Goal: Task Accomplishment & Management: Manage account settings

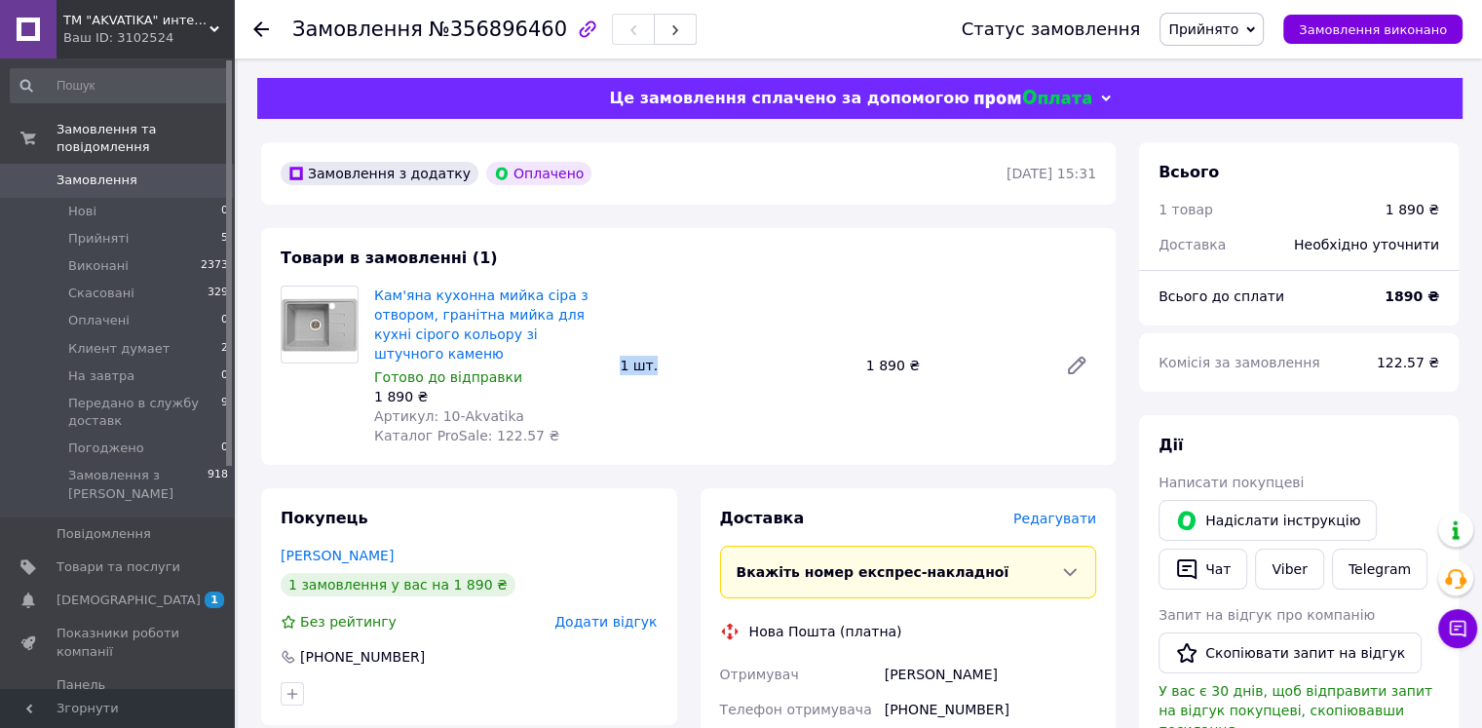
drag, startPoint x: 619, startPoint y: 358, endPoint x: 659, endPoint y: 356, distance: 40.0
click at [659, 356] on div "1 шт." at bounding box center [735, 365] width 246 height 27
click at [709, 340] on div "Кам'яна кухонна мийка сіра з отвором, гранітна мийка для кухні сірого кольору з…" at bounding box center [735, 366] width 738 height 168
drag, startPoint x: 614, startPoint y: 358, endPoint x: 655, endPoint y: 359, distance: 40.9
click at [655, 359] on div "1 шт." at bounding box center [735, 365] width 246 height 27
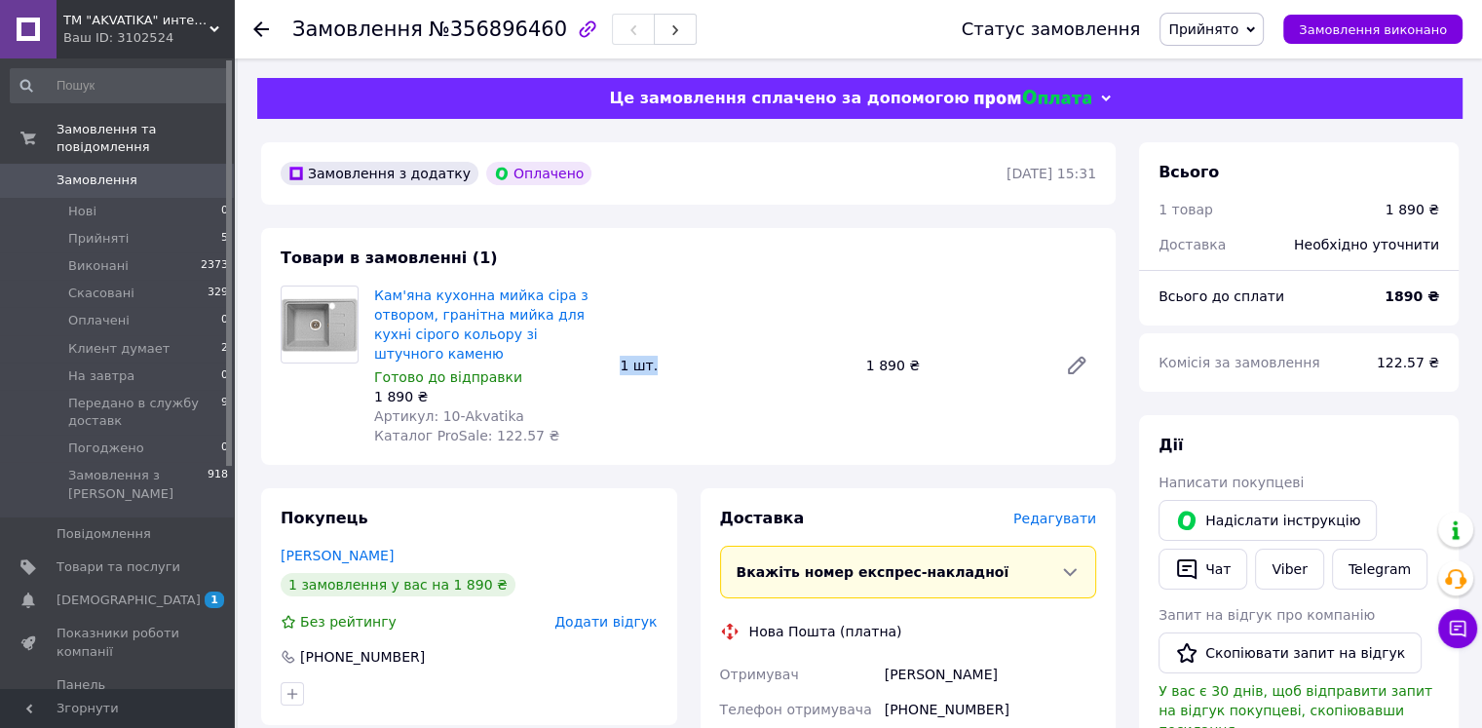
click at [656, 377] on div "Кам'яна кухонна мийка сіра з отвором, гранітна мийка для кухні сірого кольору з…" at bounding box center [735, 366] width 738 height 168
click at [632, 362] on div "1 шт." at bounding box center [735, 365] width 246 height 27
click at [116, 230] on span "Прийняті" at bounding box center [98, 239] width 60 height 18
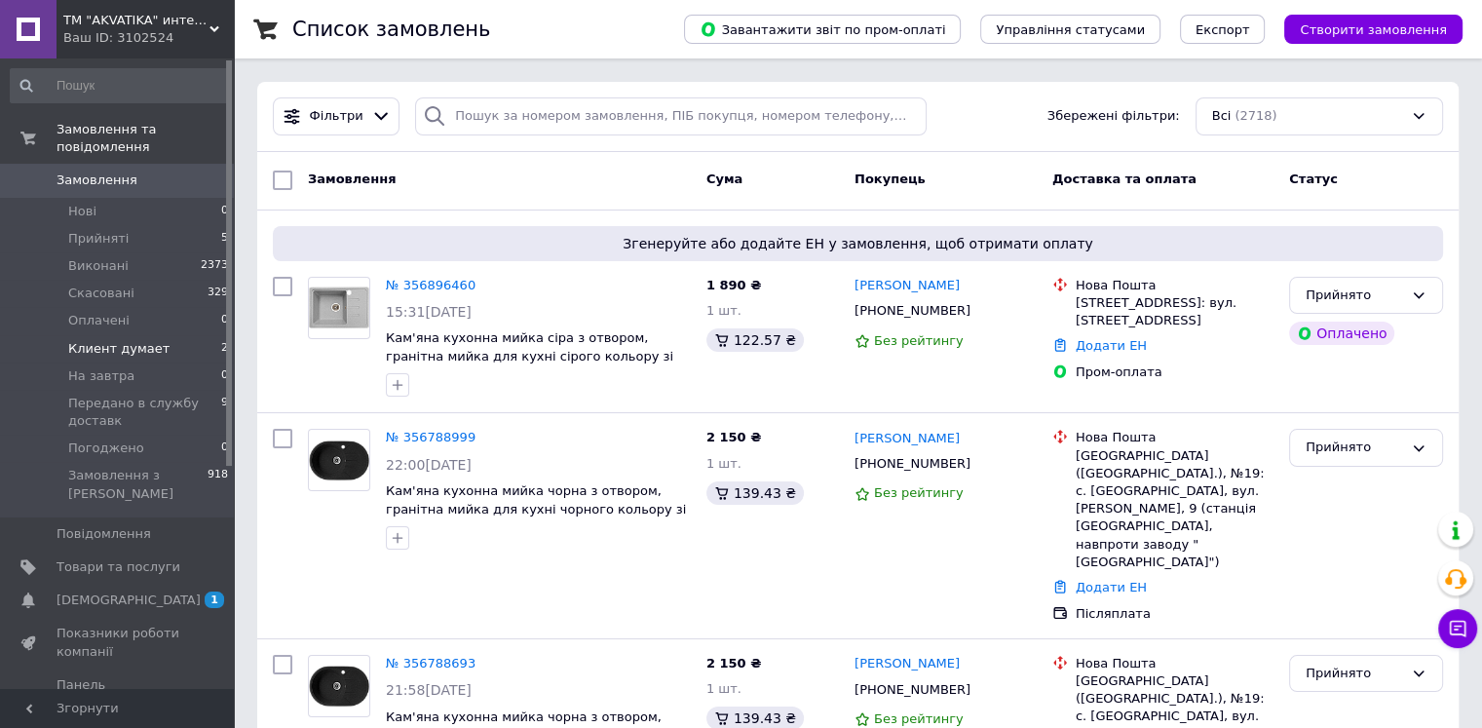
click at [160, 335] on li "Клиент думает 2" at bounding box center [120, 348] width 240 height 27
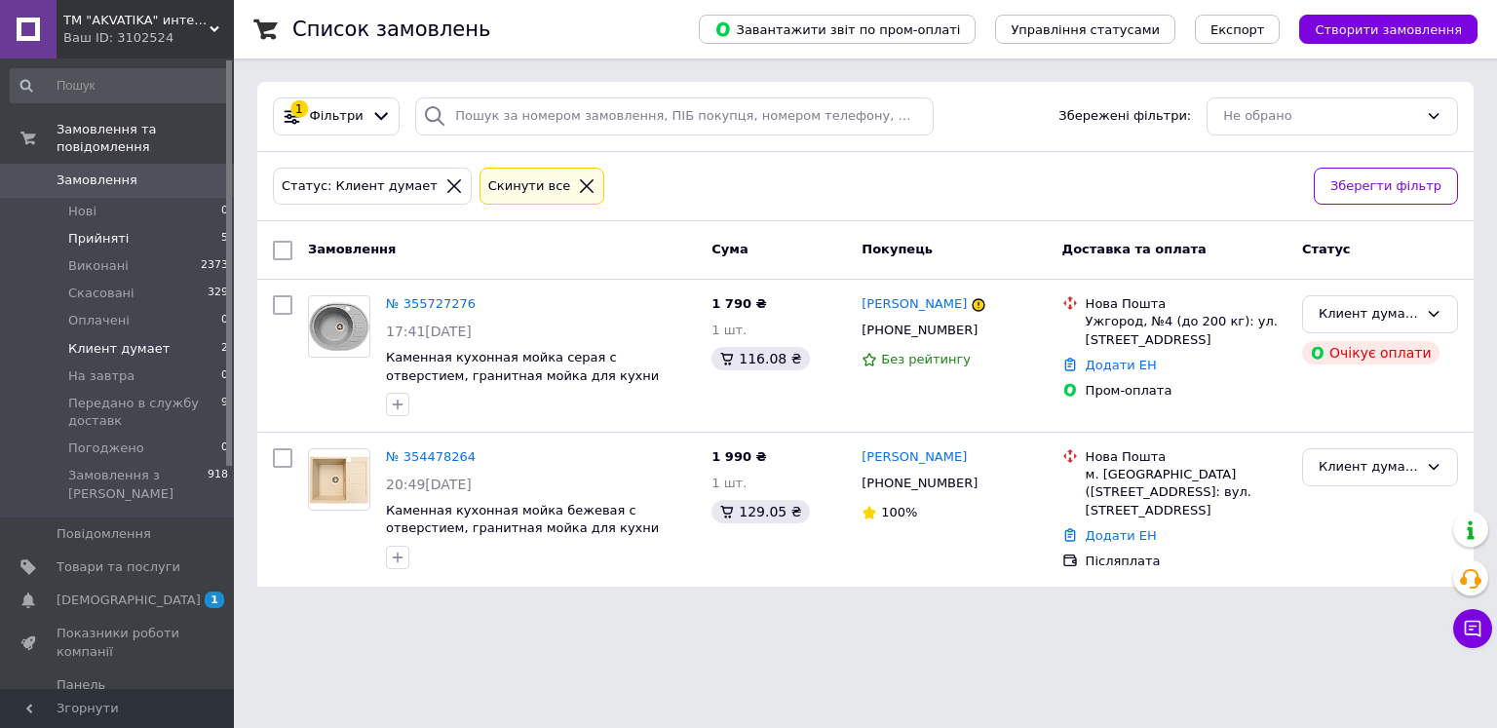
click at [144, 225] on li "Прийняті 5" at bounding box center [120, 238] width 240 height 27
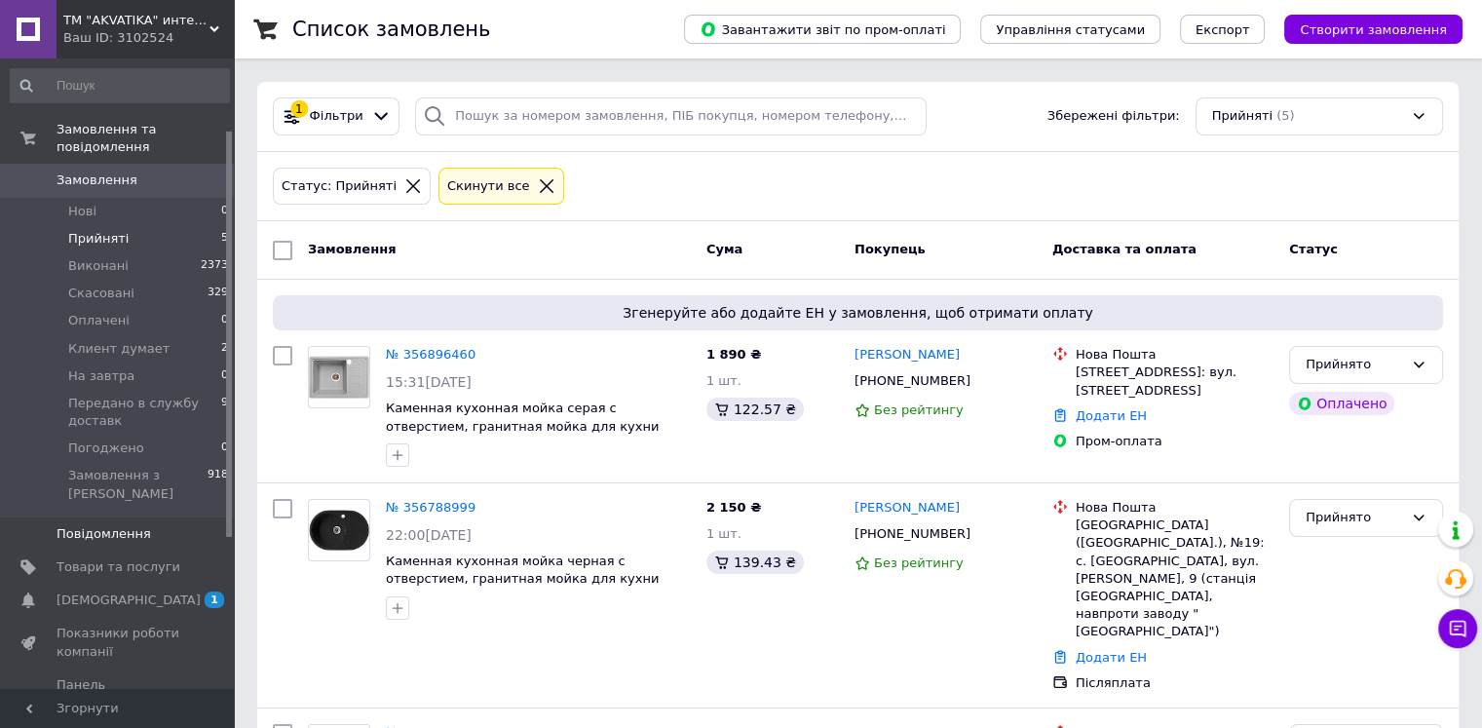
scroll to position [195, 0]
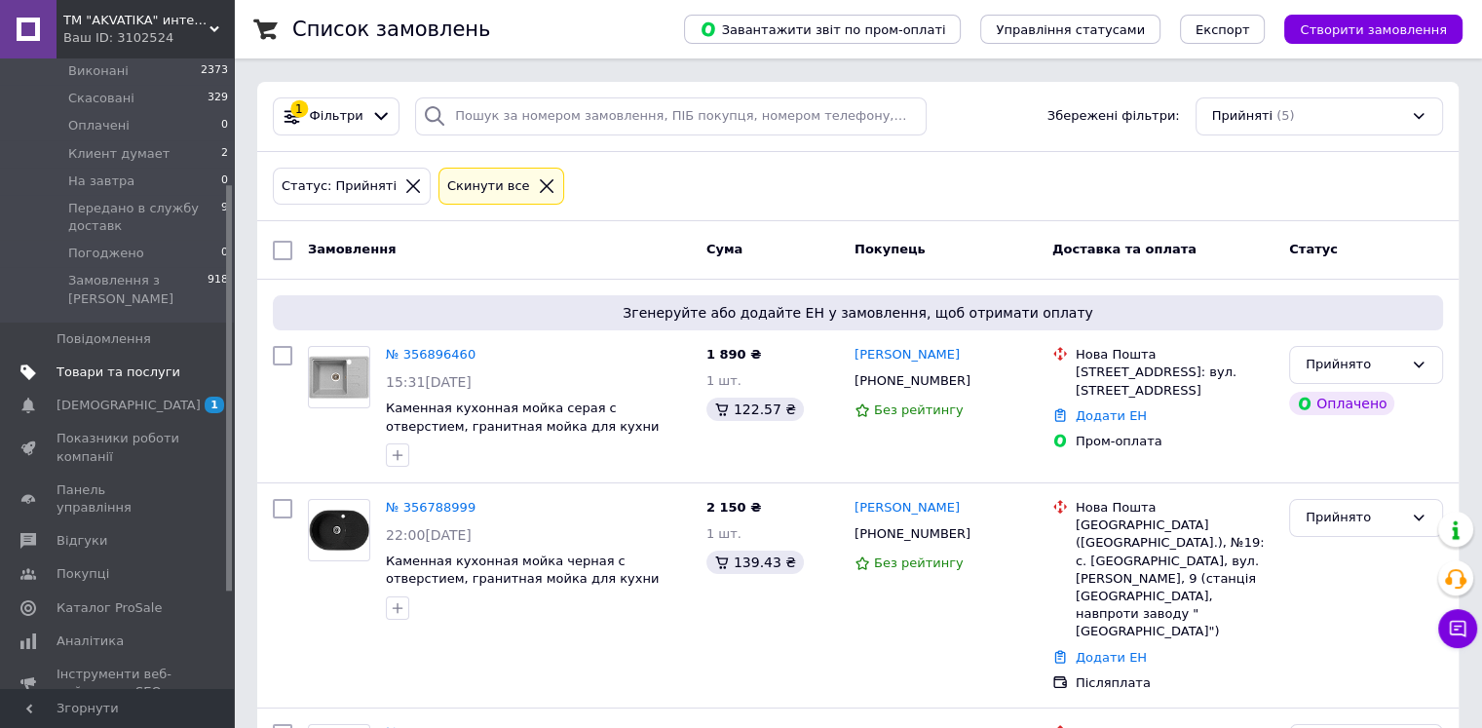
click at [121, 364] on span "Товари та послуги" at bounding box center [119, 373] width 124 height 18
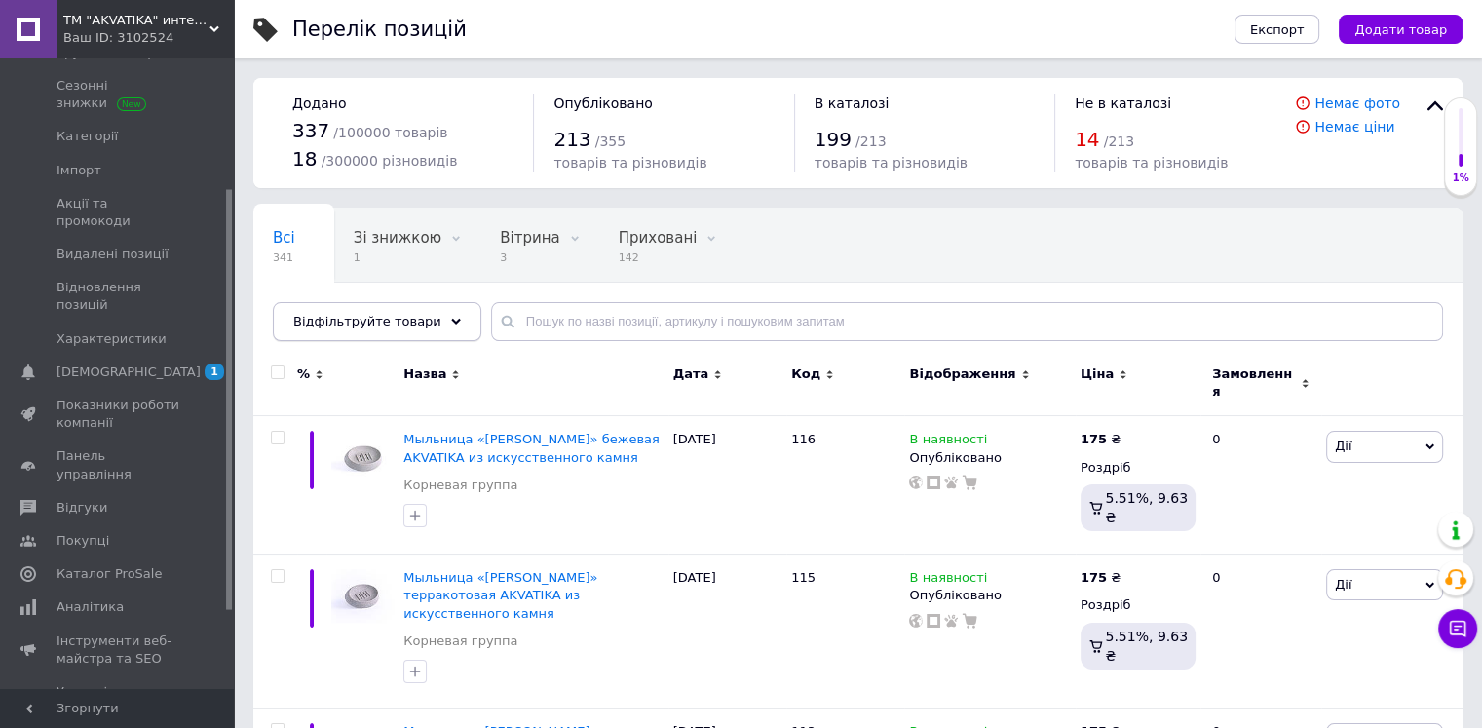
click at [398, 330] on div "Відфільтруйте товари" at bounding box center [377, 321] width 209 height 39
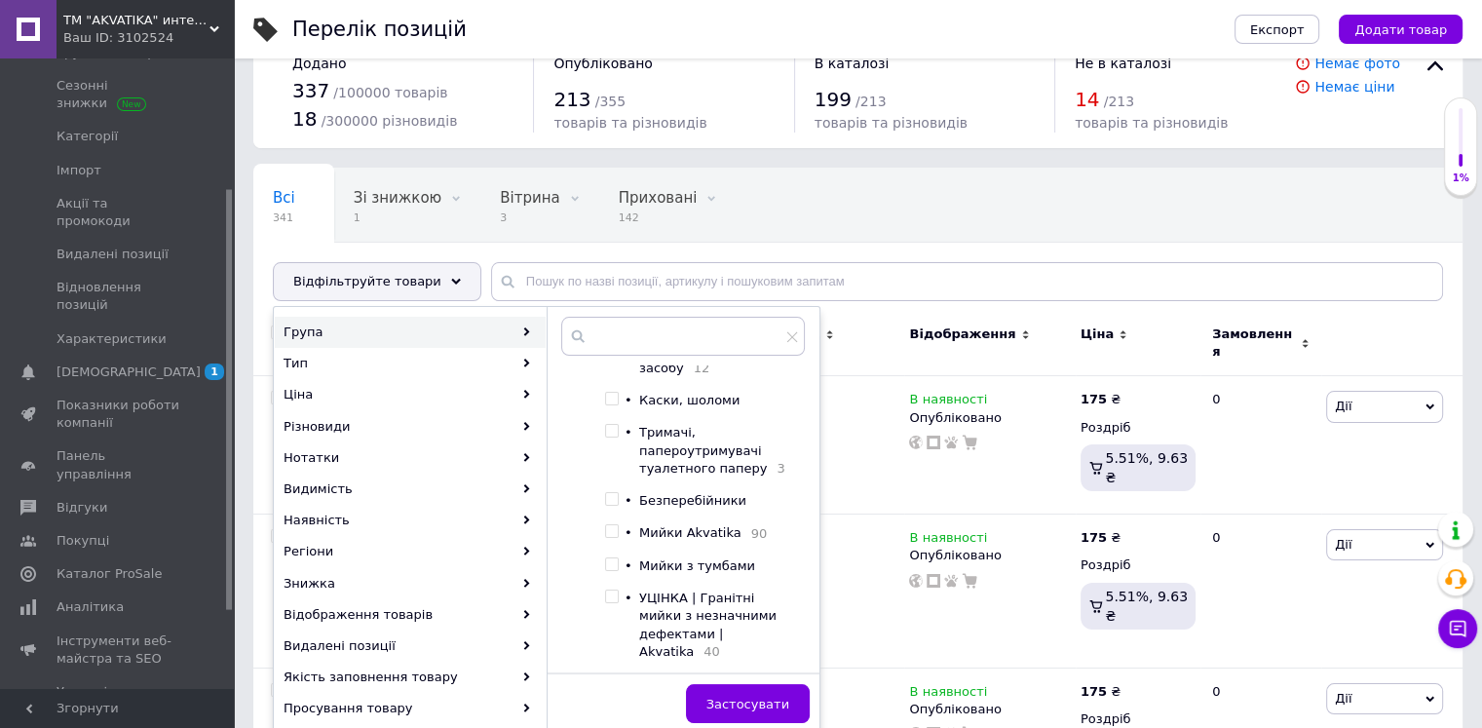
scroll to position [390, 0]
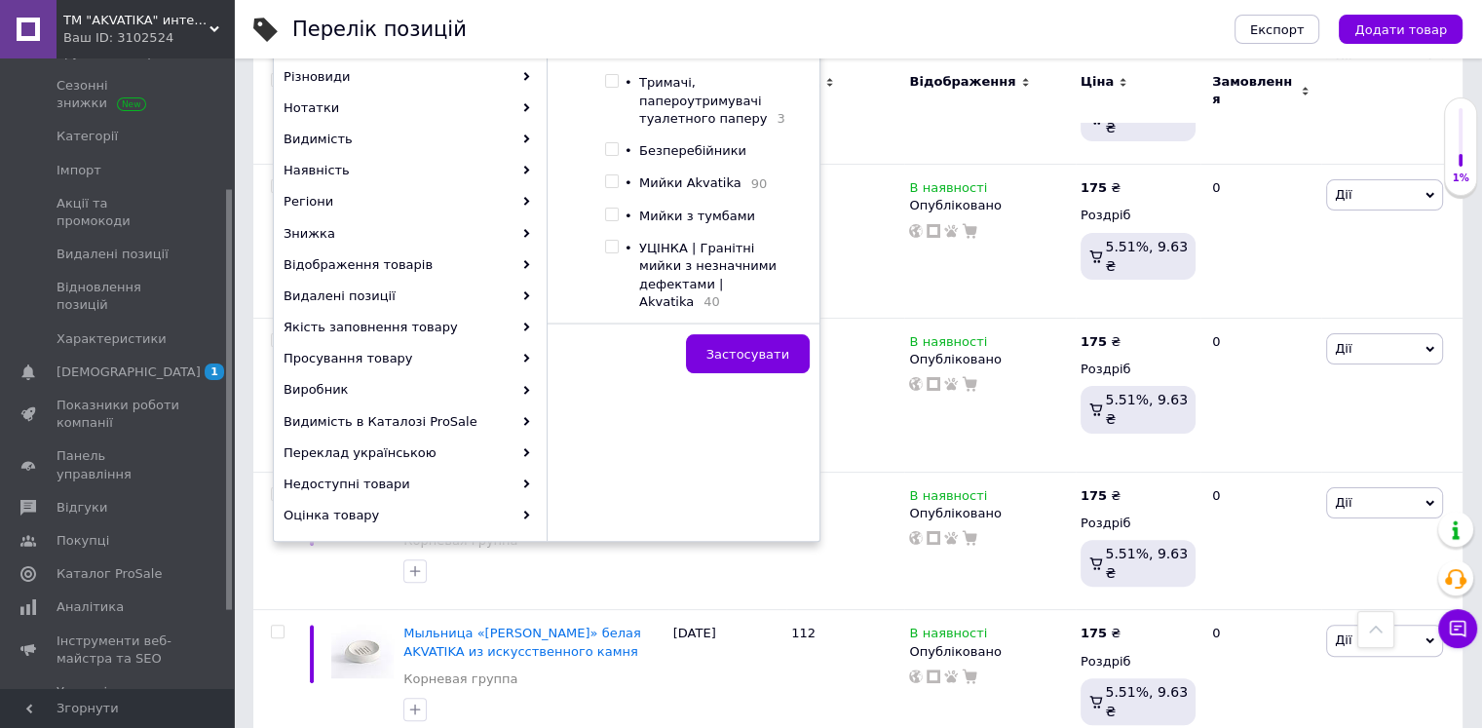
click at [612, 253] on input "checkbox" at bounding box center [611, 247] width 13 height 13
checkbox input "true"
click at [720, 361] on button "Застосувати" at bounding box center [748, 353] width 124 height 39
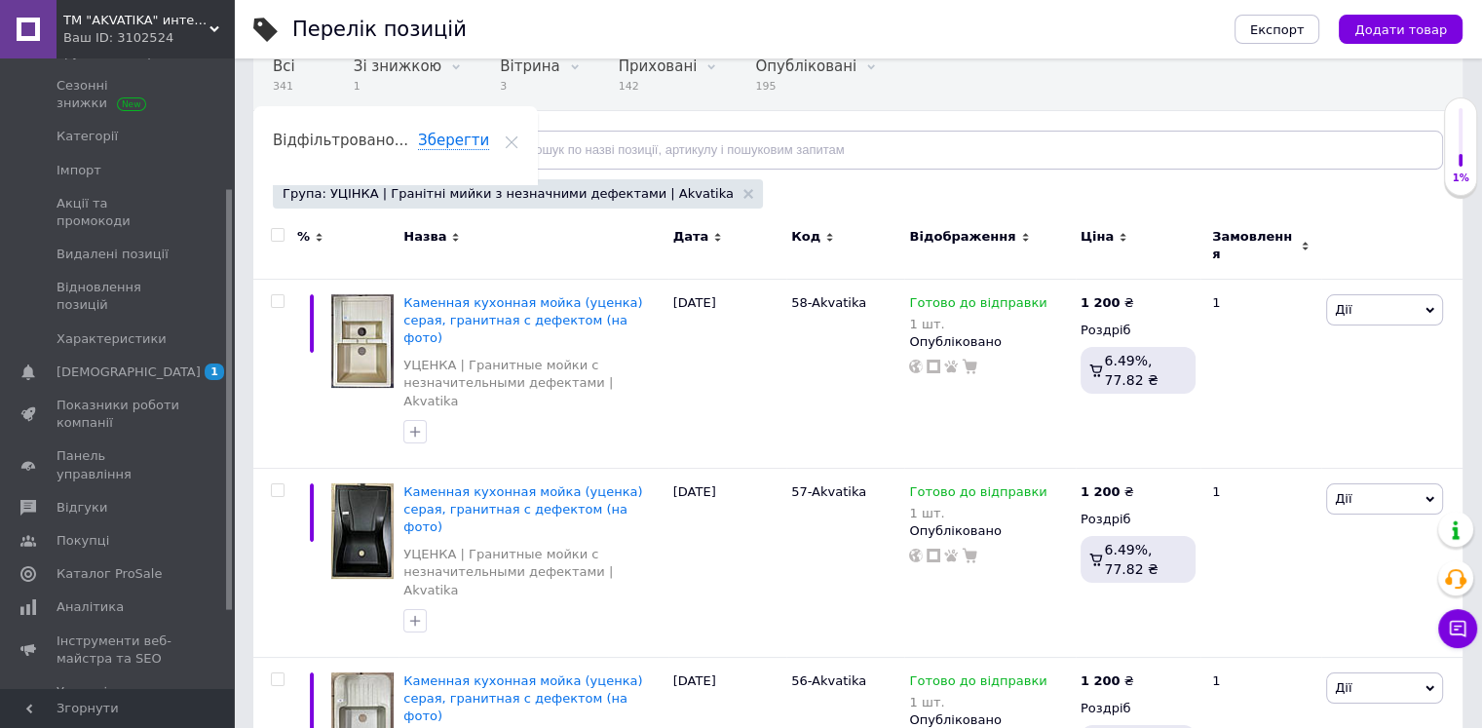
scroll to position [94, 0]
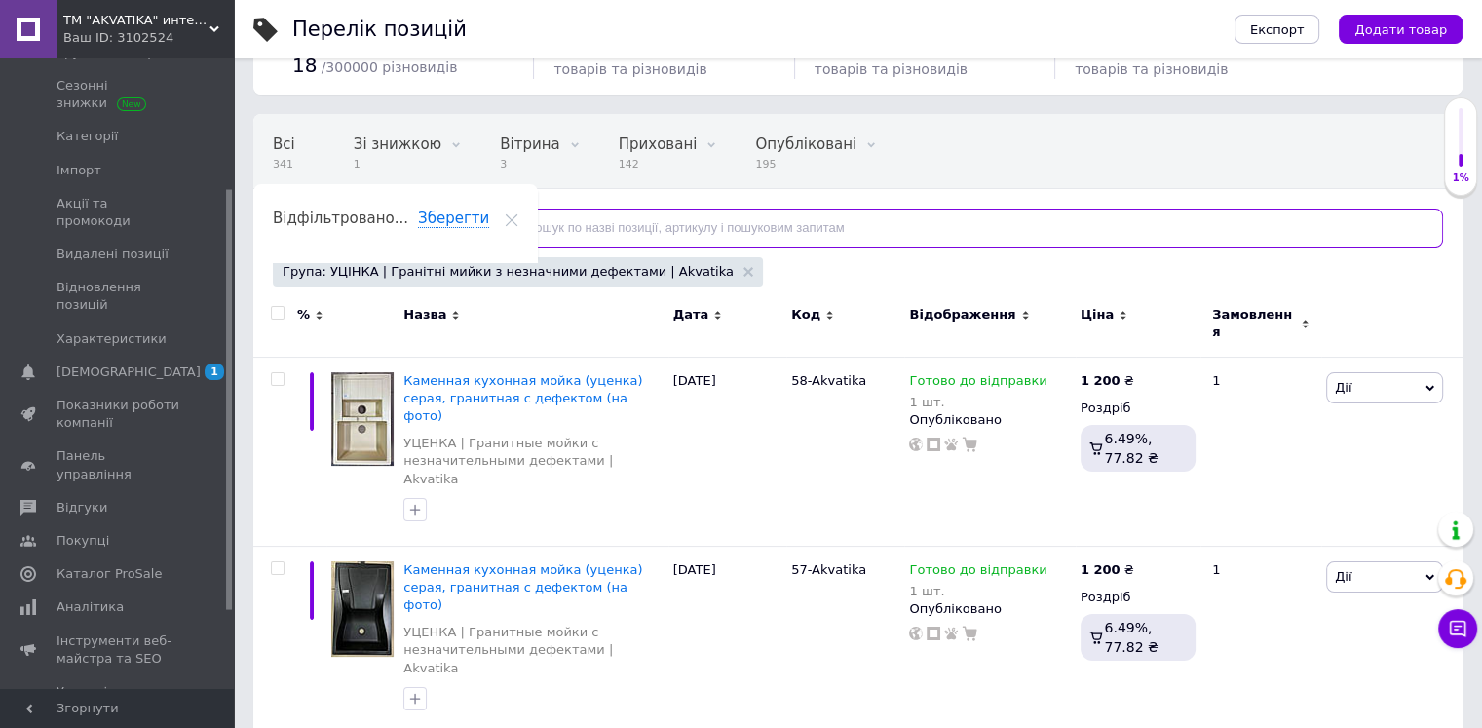
click at [567, 227] on input "text" at bounding box center [967, 228] width 952 height 39
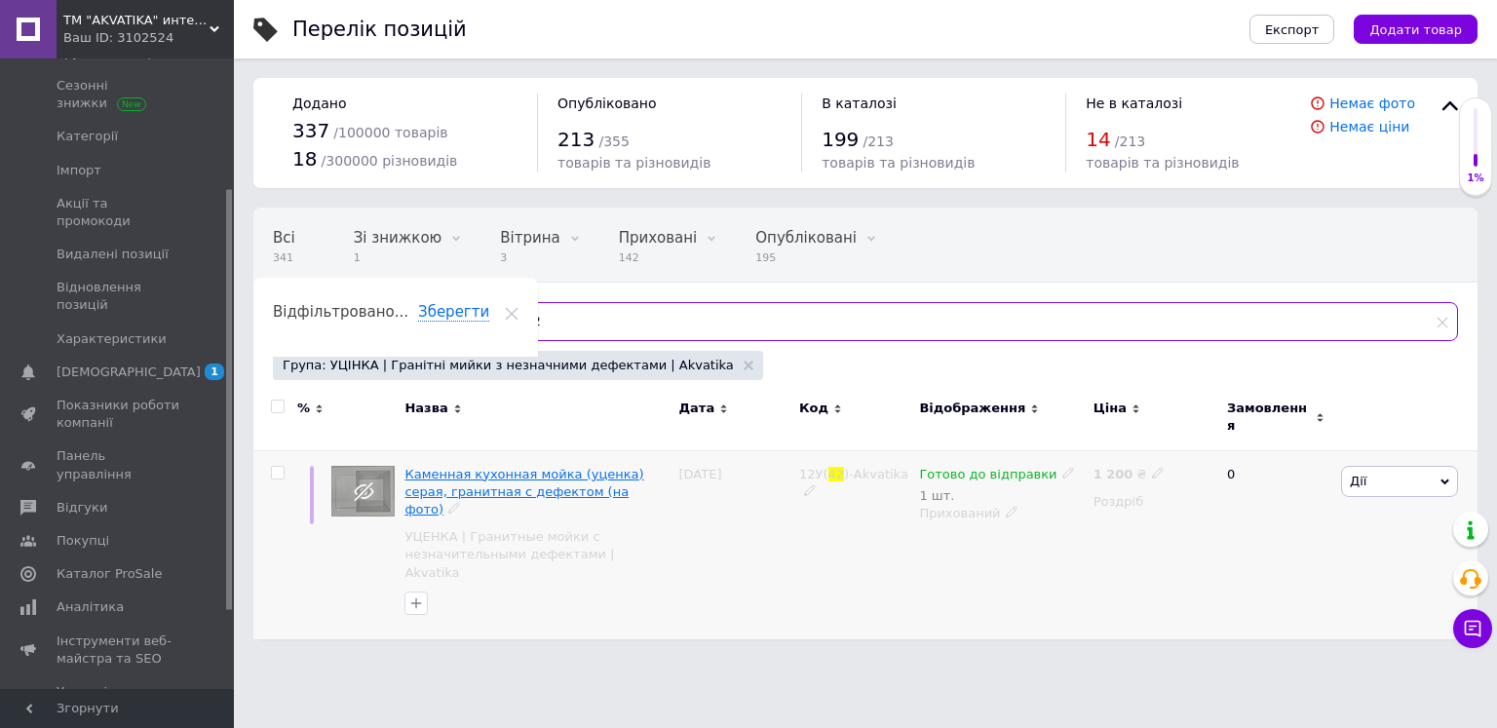
type input "42"
click at [545, 476] on span "Каменная кухонная мойка (уценка) серая, гранитная с дефектом (на фото)" at bounding box center [523, 492] width 239 height 50
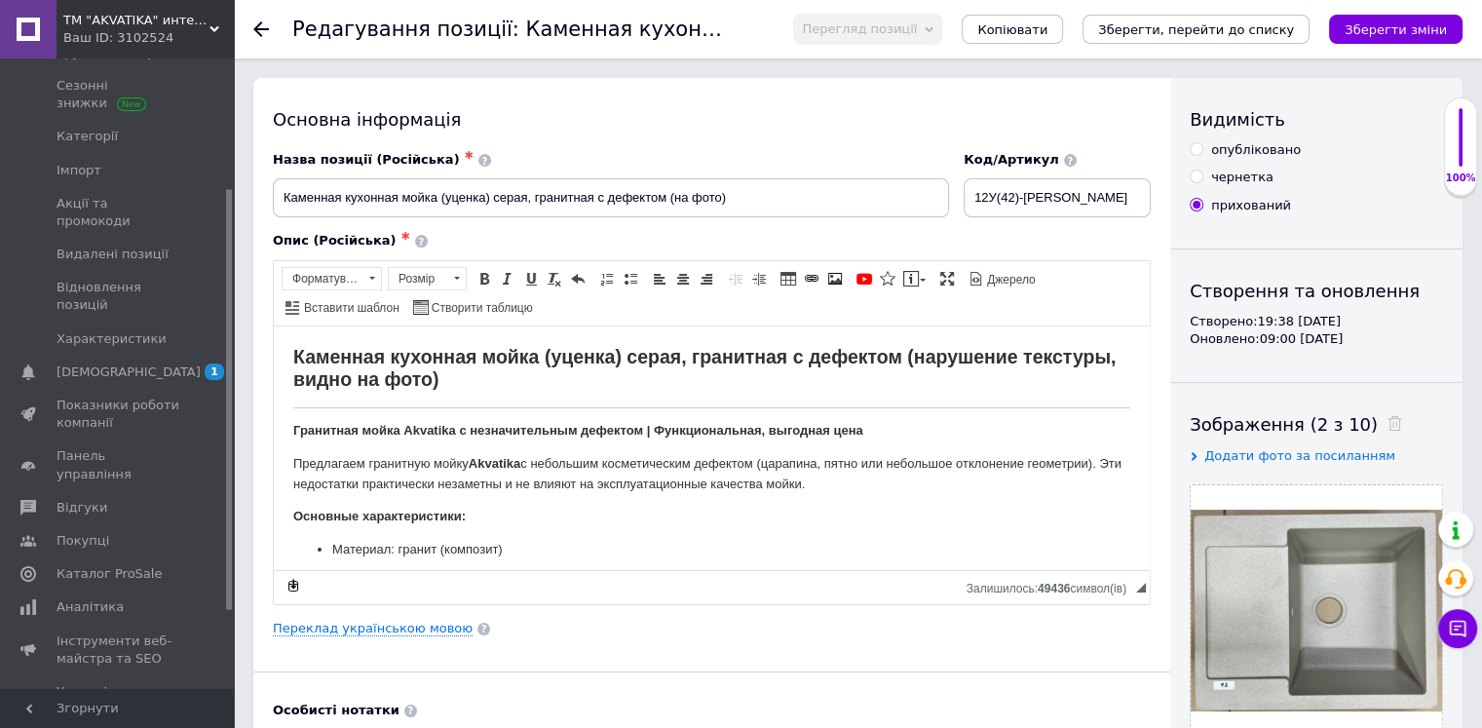
click at [1195, 153] on input "опубліковано" at bounding box center [1196, 148] width 13 height 13
radio input "true"
click at [1354, 35] on button "Зберегти зміни" at bounding box center [1396, 29] width 134 height 29
click at [259, 26] on icon at bounding box center [261, 29] width 16 height 16
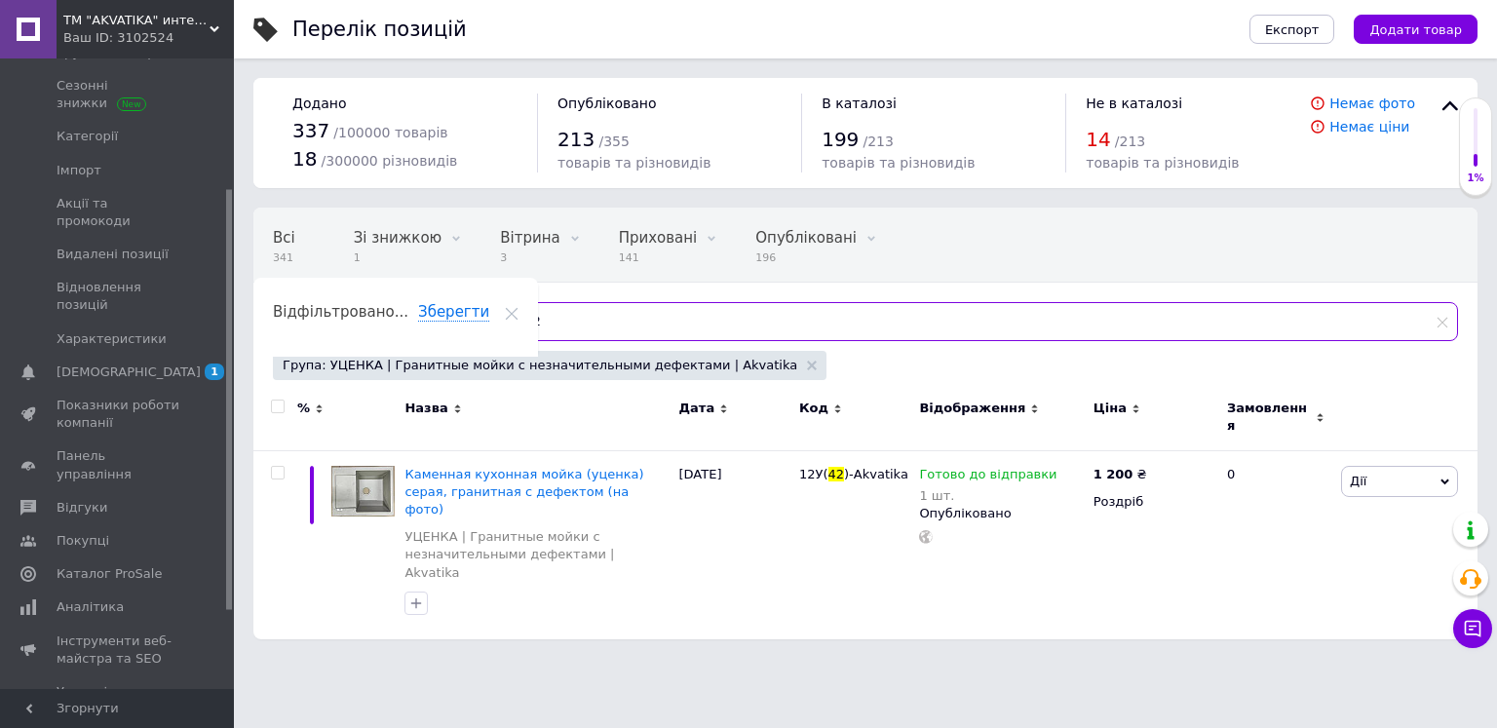
click at [550, 321] on input "42" at bounding box center [974, 321] width 967 height 39
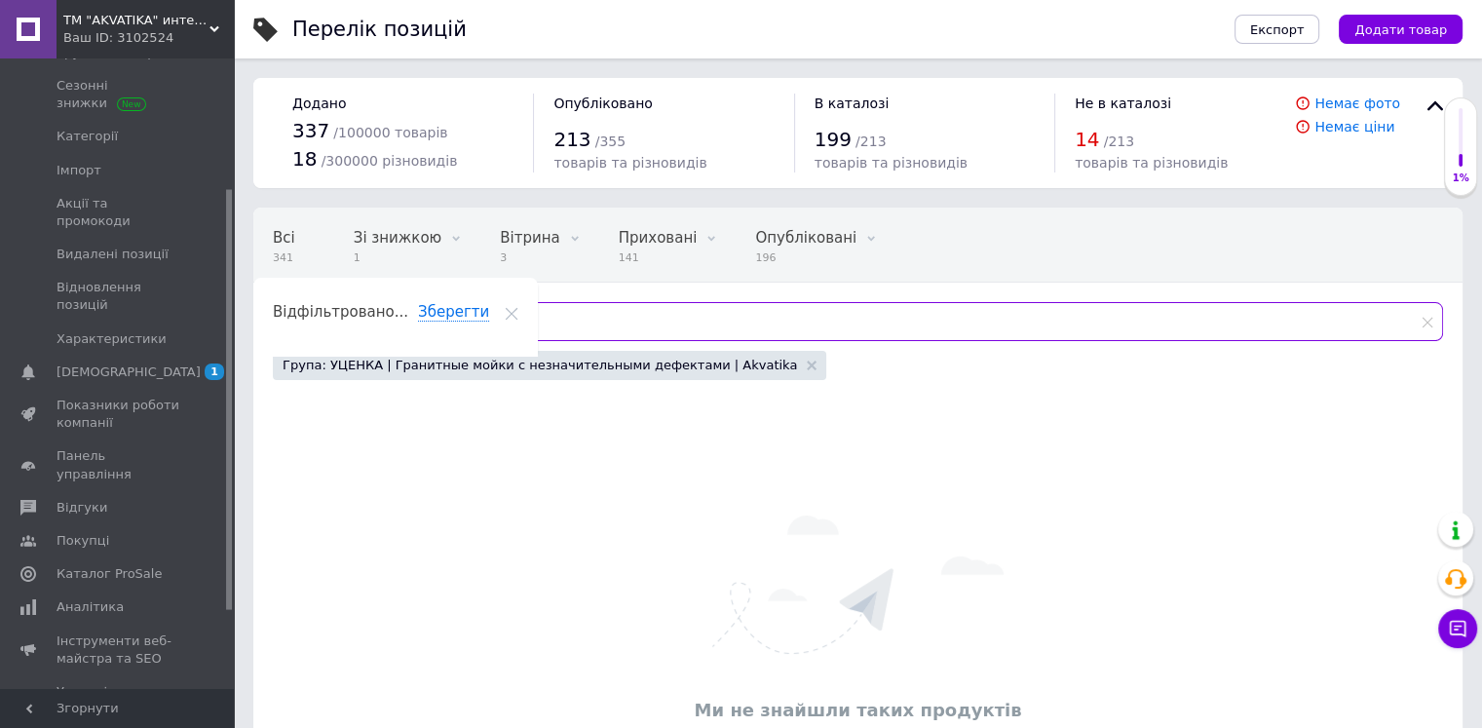
click at [530, 325] on input "4" at bounding box center [967, 321] width 952 height 39
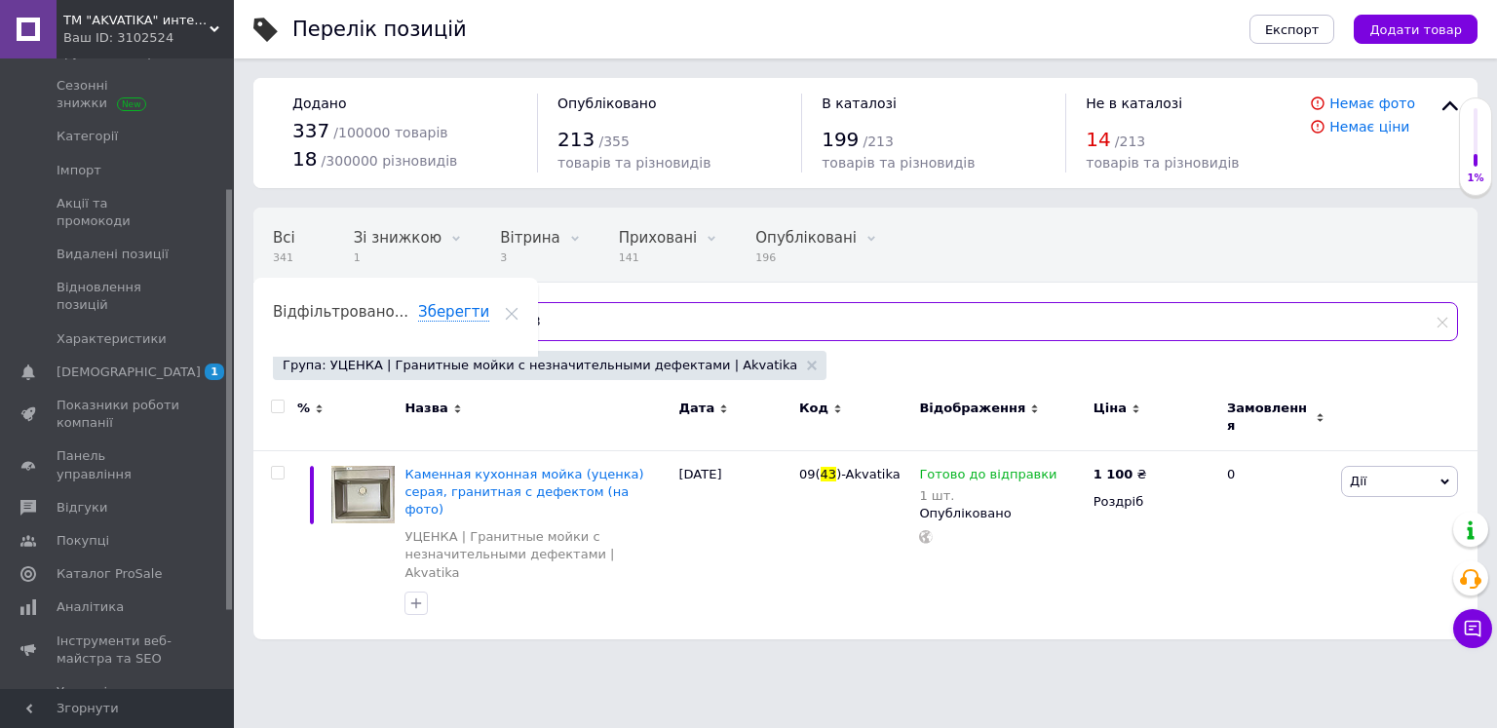
click at [565, 316] on input "43" at bounding box center [974, 321] width 967 height 39
click at [601, 319] on input "4" at bounding box center [974, 321] width 967 height 39
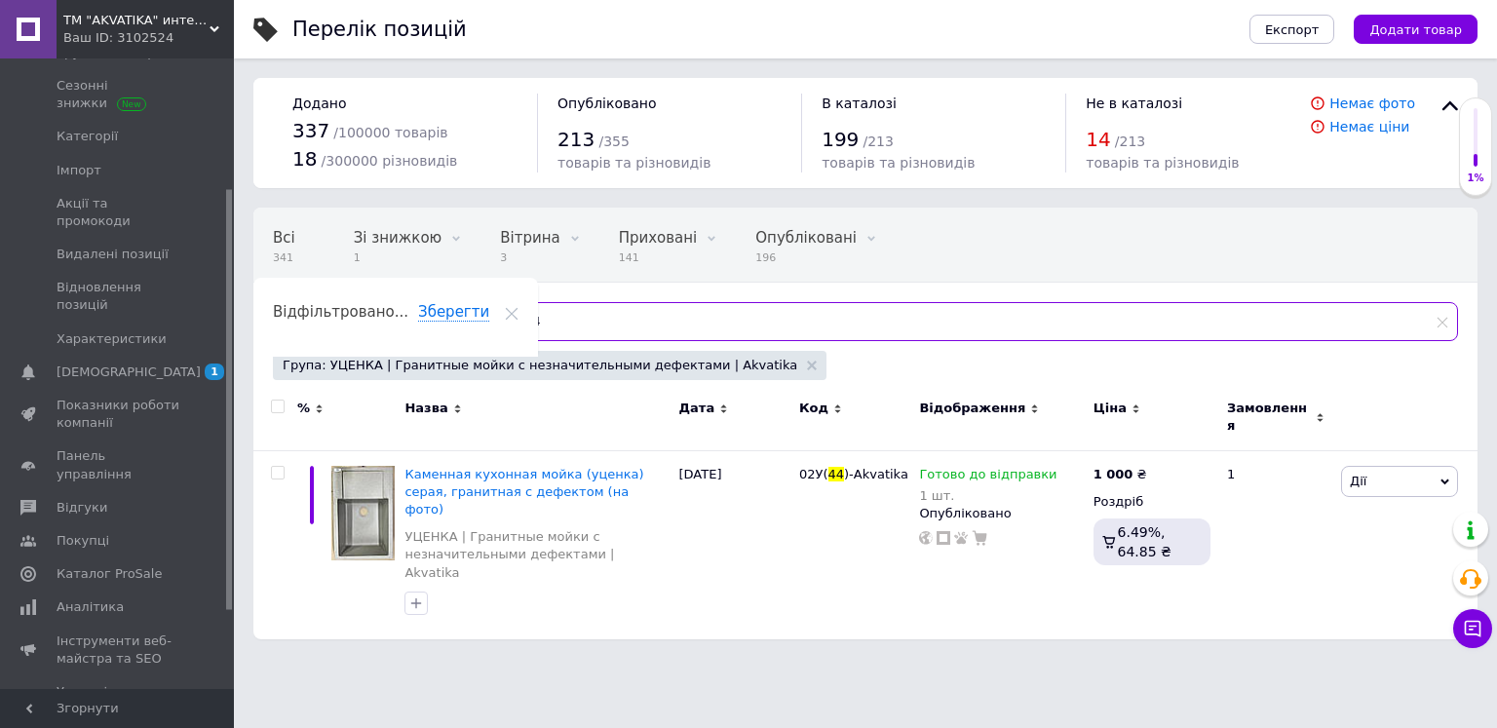
click at [541, 325] on input "44" at bounding box center [974, 321] width 967 height 39
click at [598, 323] on input "45" at bounding box center [974, 321] width 967 height 39
click at [579, 332] on input "46" at bounding box center [974, 321] width 967 height 39
click at [551, 311] on input "48" at bounding box center [974, 321] width 967 height 39
click at [562, 325] on input "49" at bounding box center [974, 321] width 967 height 39
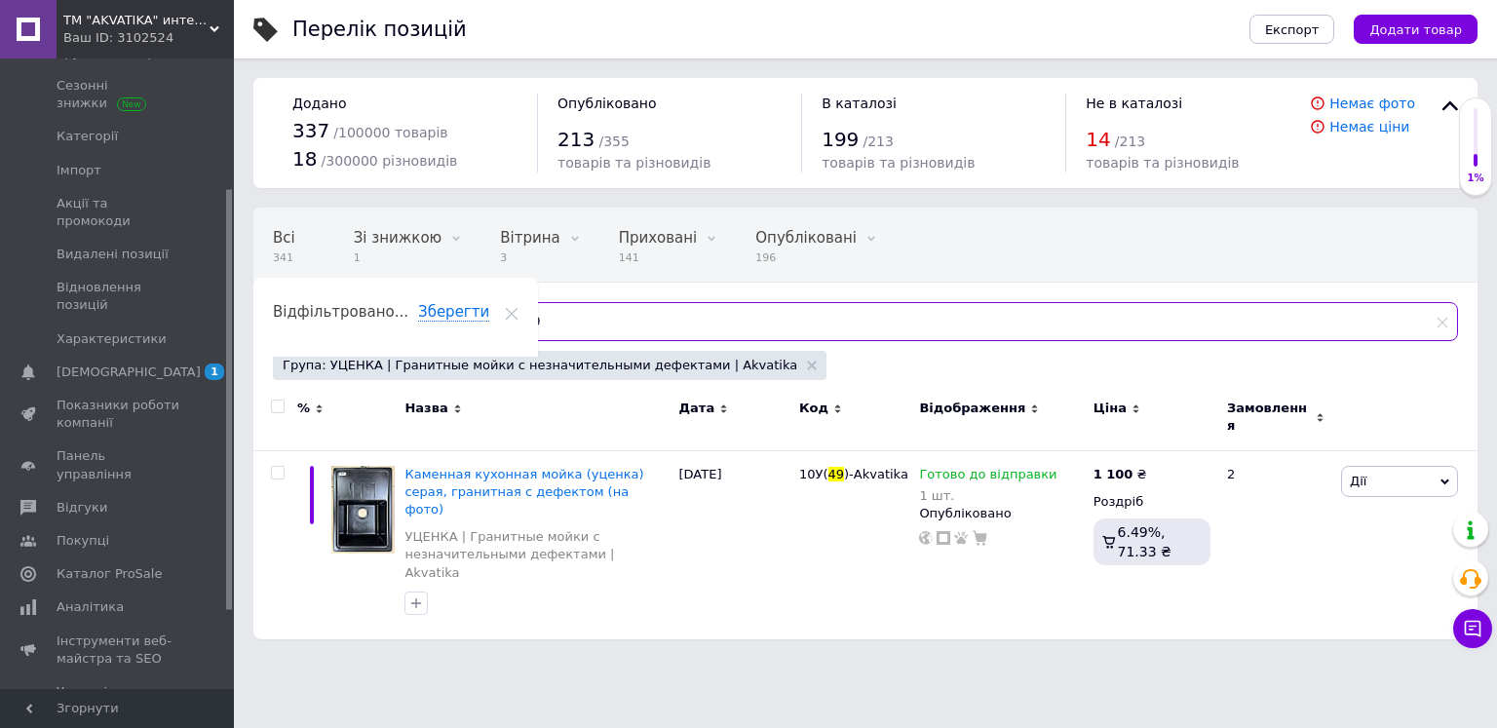
type input "4"
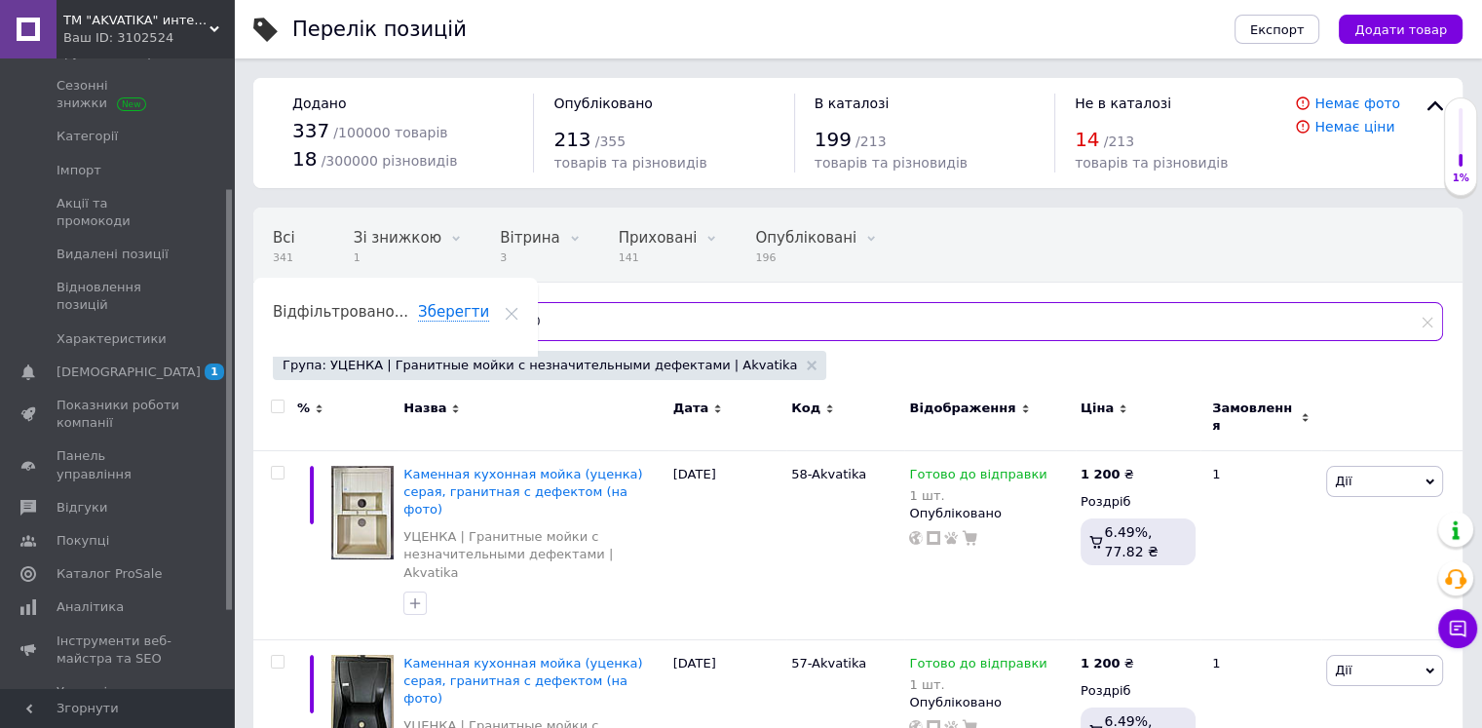
click at [548, 329] on input "50" at bounding box center [967, 321] width 952 height 39
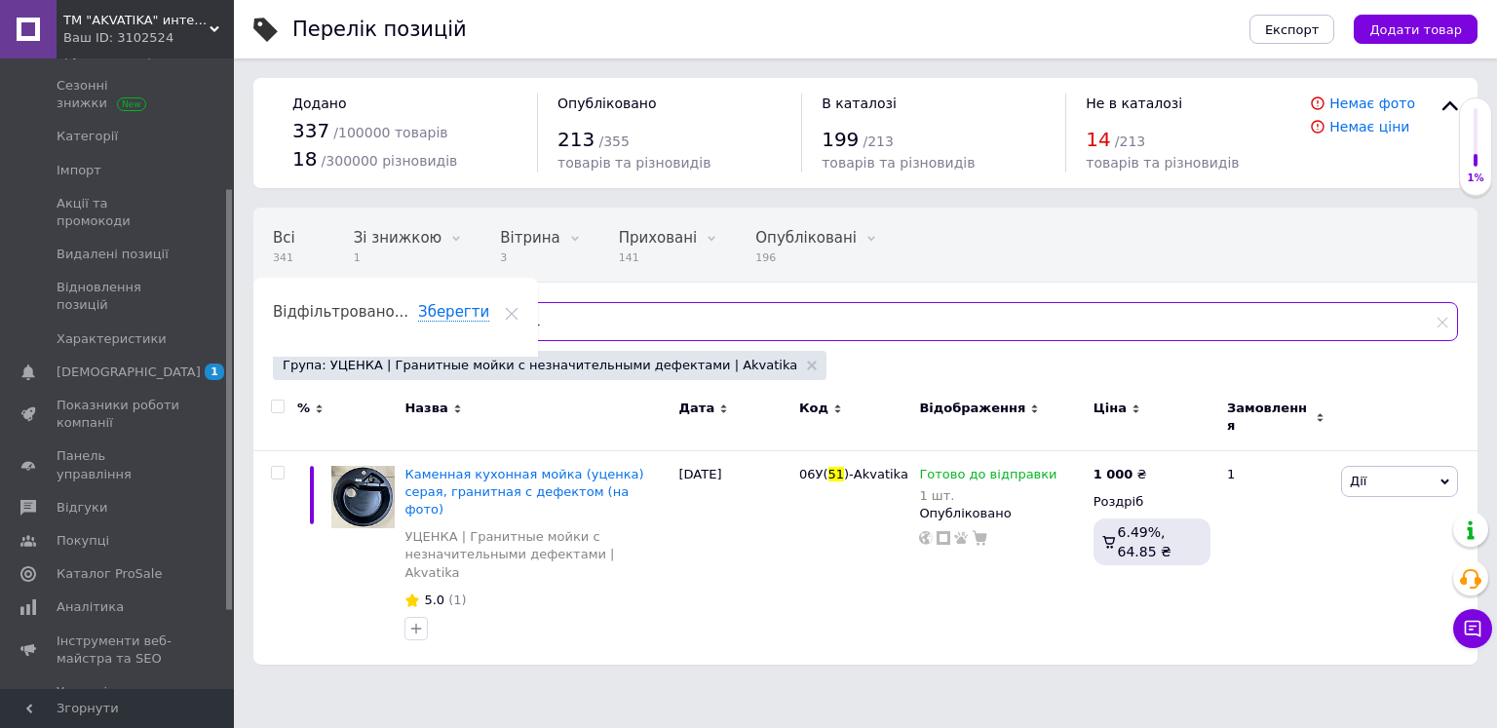
click at [589, 328] on input "51" at bounding box center [974, 321] width 967 height 39
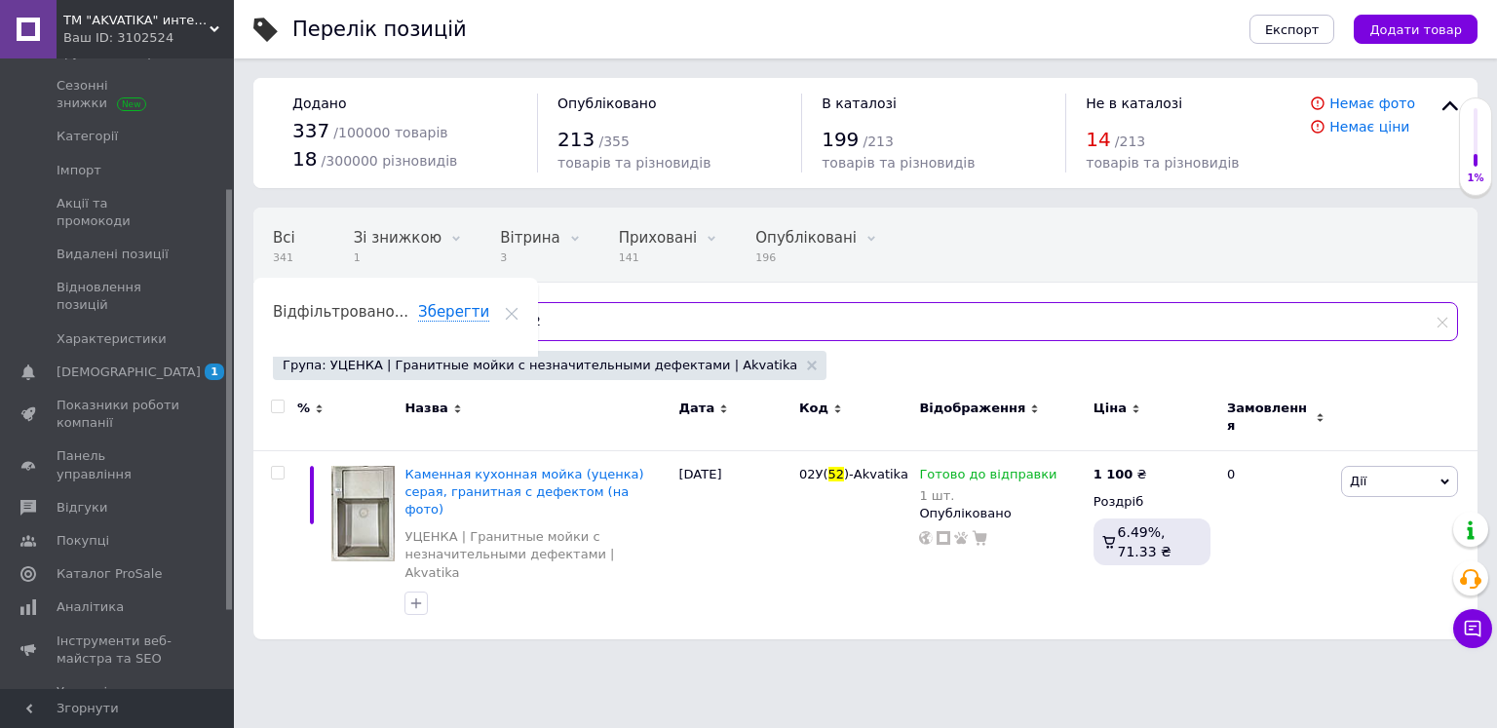
click at [545, 317] on input "52" at bounding box center [974, 321] width 967 height 39
click at [561, 313] on input "53" at bounding box center [974, 321] width 967 height 39
click at [557, 327] on input "54" at bounding box center [974, 321] width 967 height 39
click at [542, 334] on input "55" at bounding box center [974, 321] width 967 height 39
click at [562, 326] on input "56" at bounding box center [974, 321] width 967 height 39
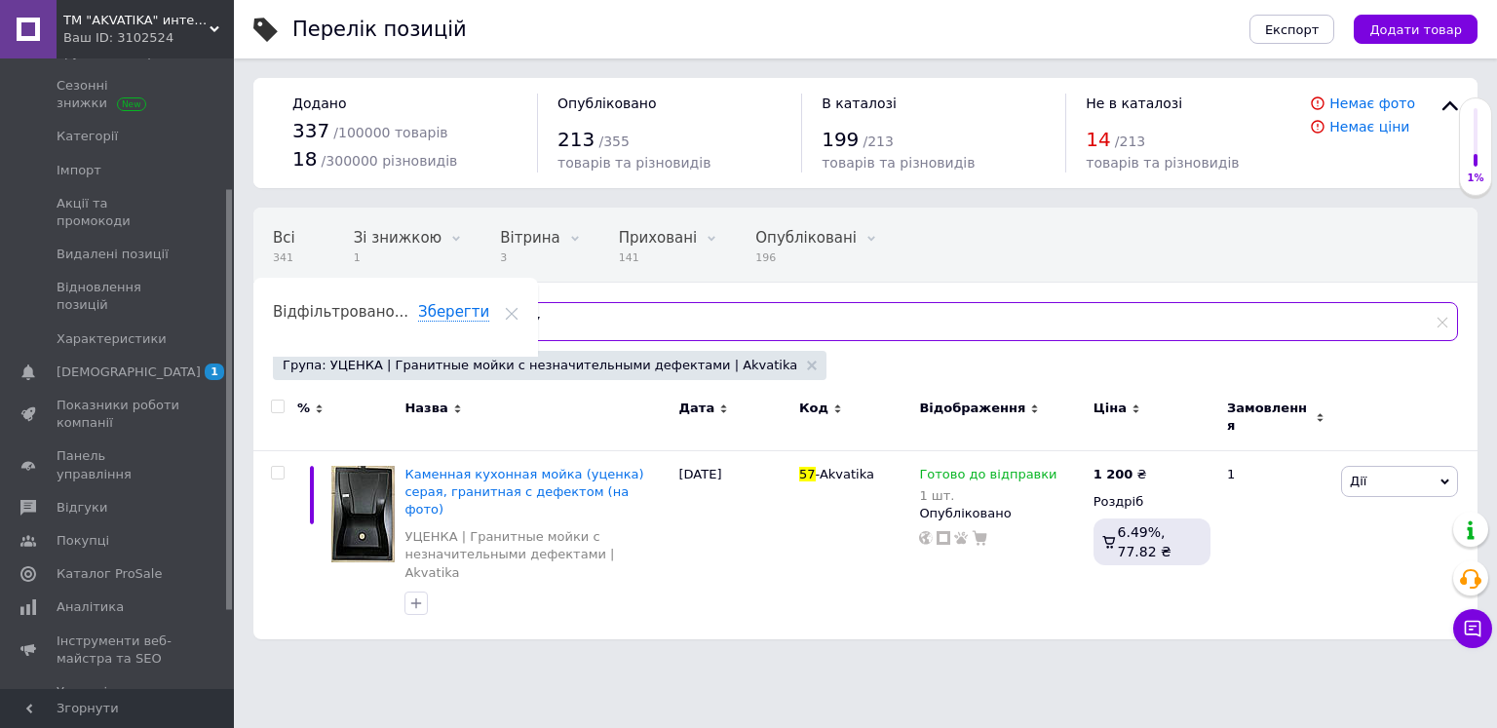
click at [554, 306] on input "57" at bounding box center [974, 321] width 967 height 39
click at [601, 316] on input "58" at bounding box center [974, 321] width 967 height 39
type input "5"
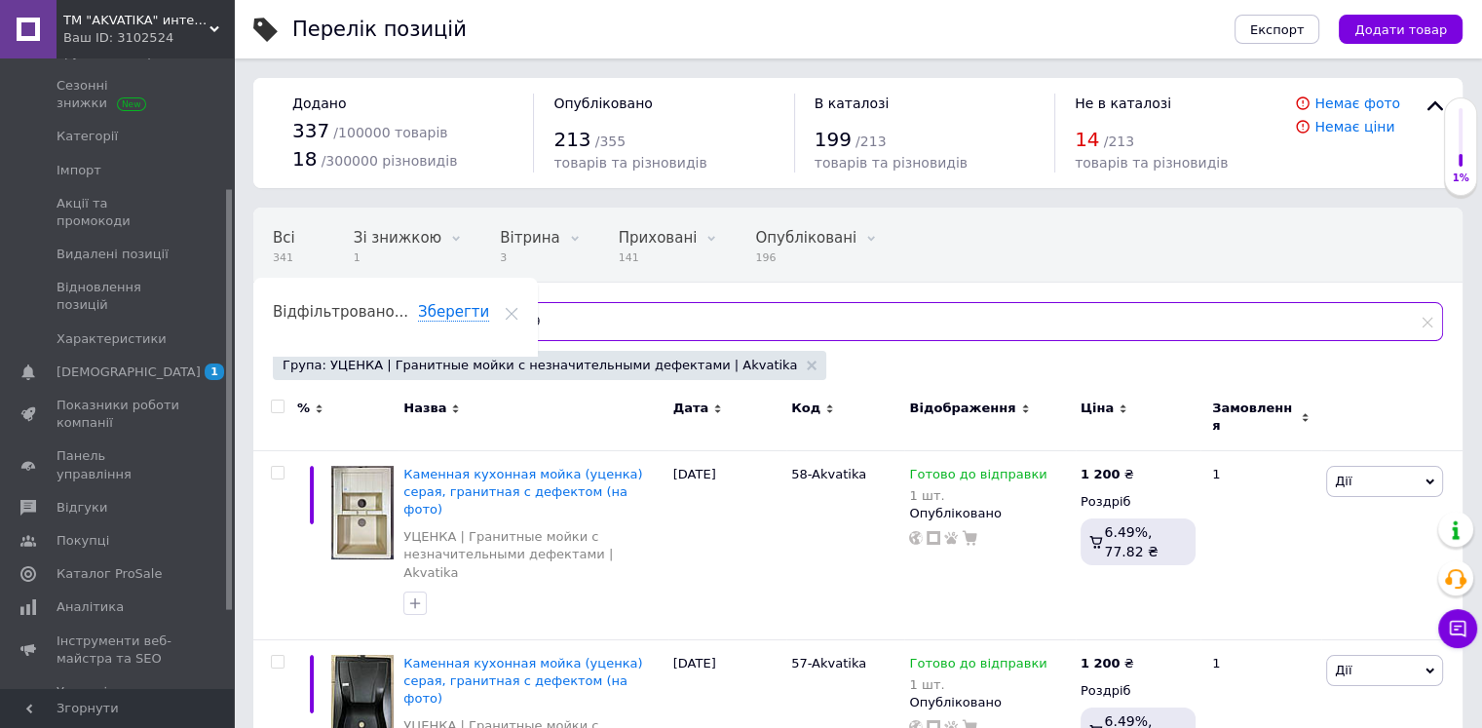
click at [573, 311] on input "59" at bounding box center [967, 321] width 952 height 39
type input "5"
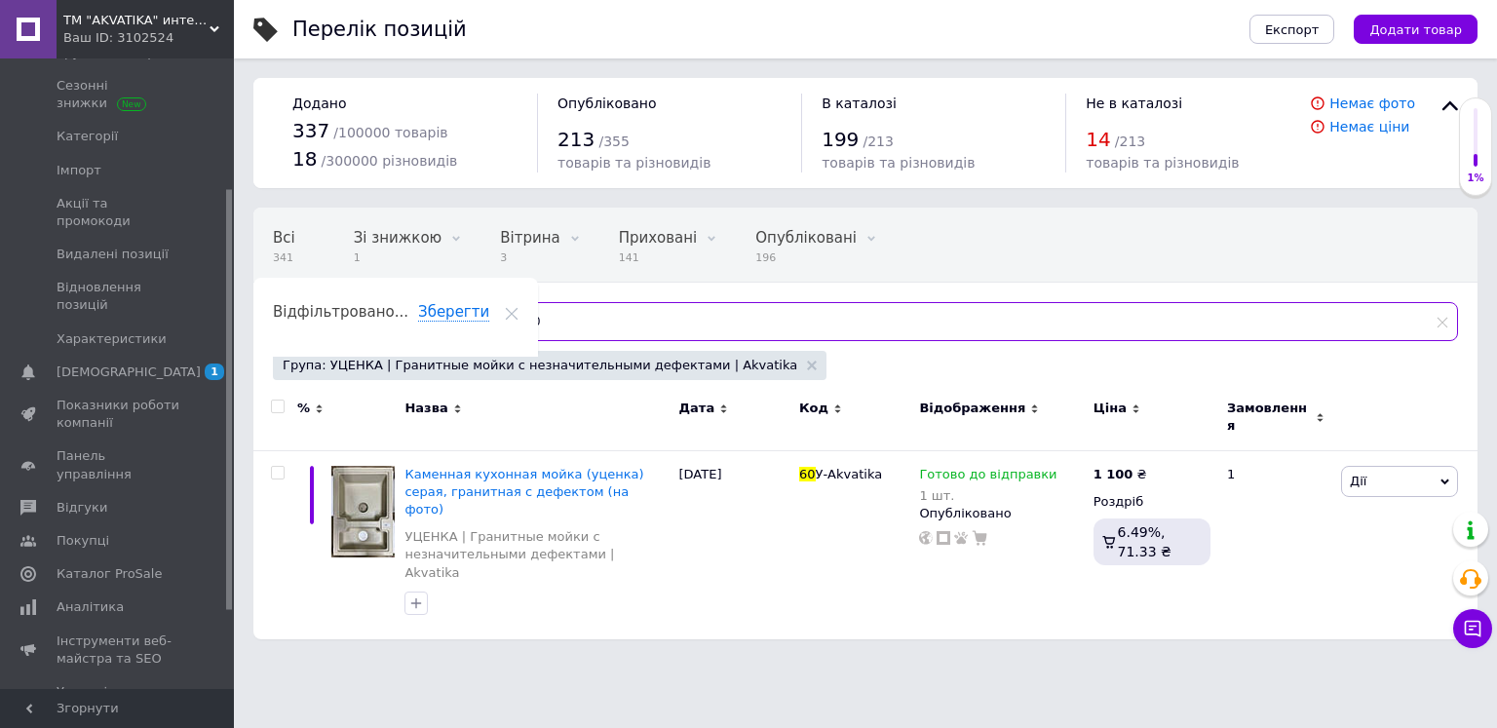
click at [559, 330] on input "60" at bounding box center [974, 321] width 967 height 39
click at [563, 325] on input "61" at bounding box center [974, 321] width 967 height 39
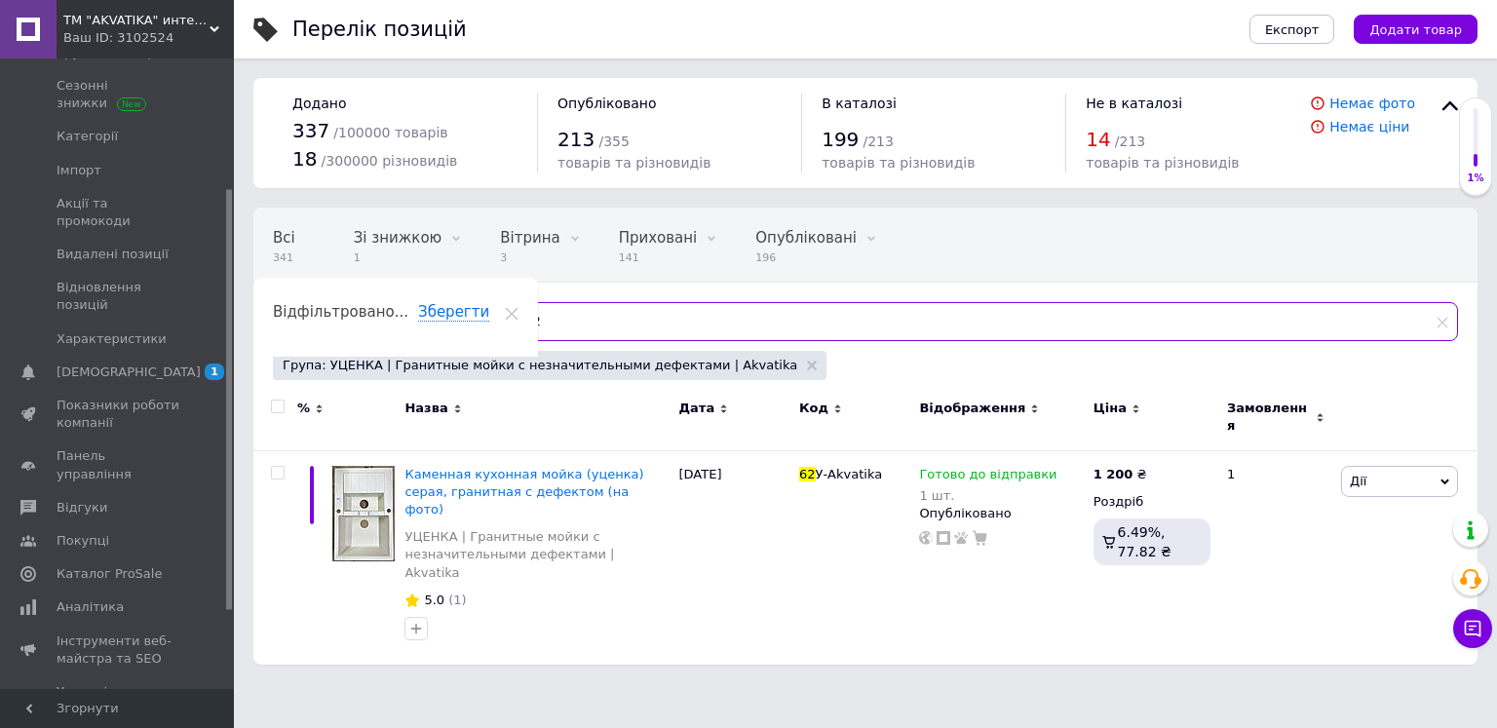
drag, startPoint x: 526, startPoint y: 326, endPoint x: 545, endPoint y: 326, distance: 18.5
click at [526, 327] on input "62" at bounding box center [974, 321] width 967 height 39
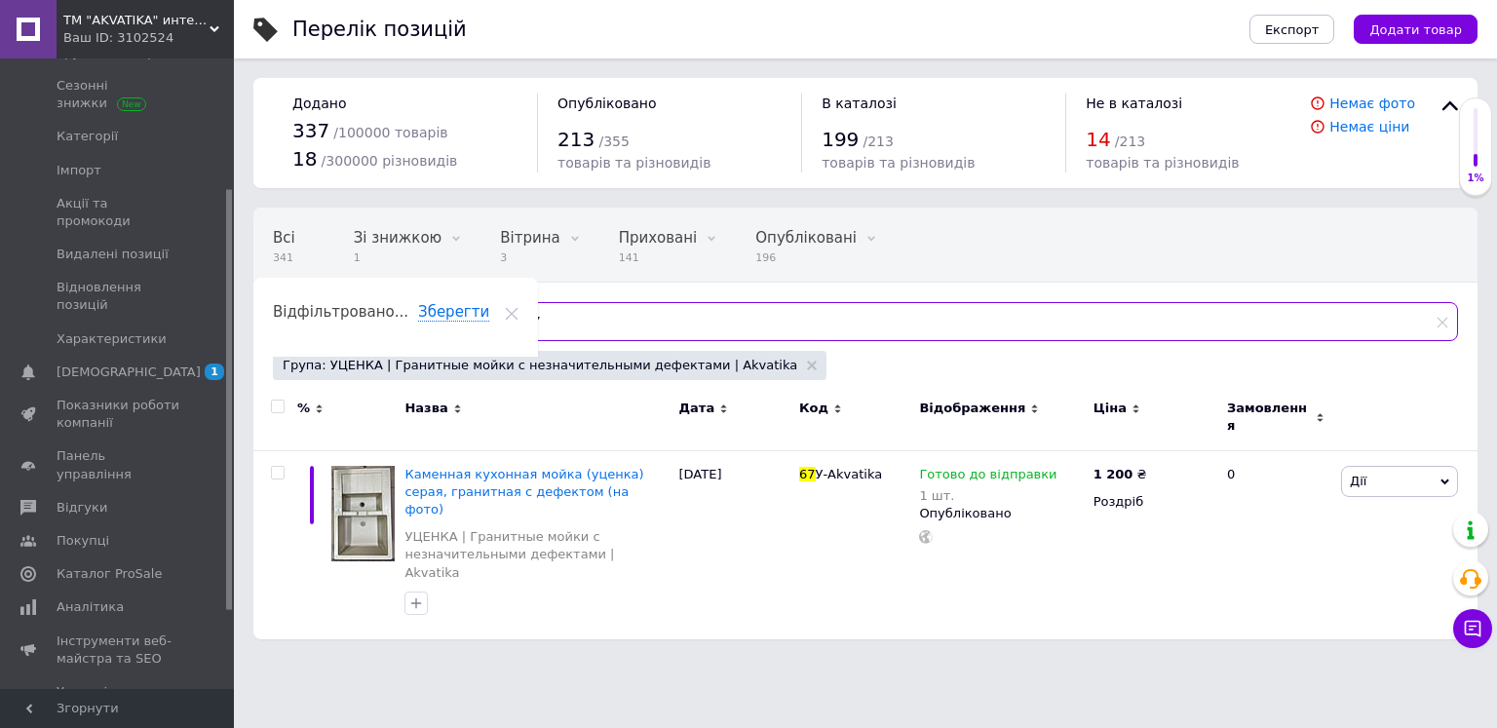
click at [561, 315] on input "67" at bounding box center [974, 321] width 967 height 39
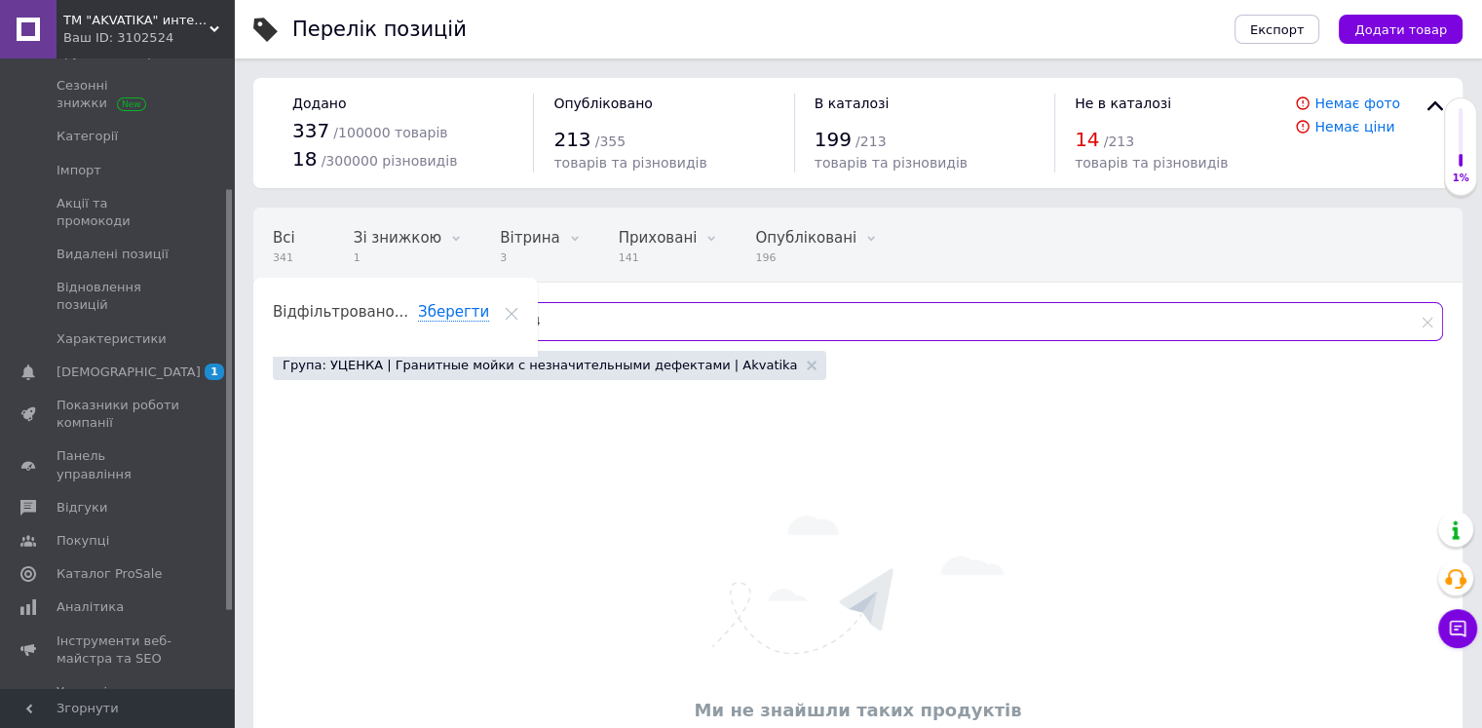
click at [532, 321] on input "64" at bounding box center [967, 321] width 952 height 39
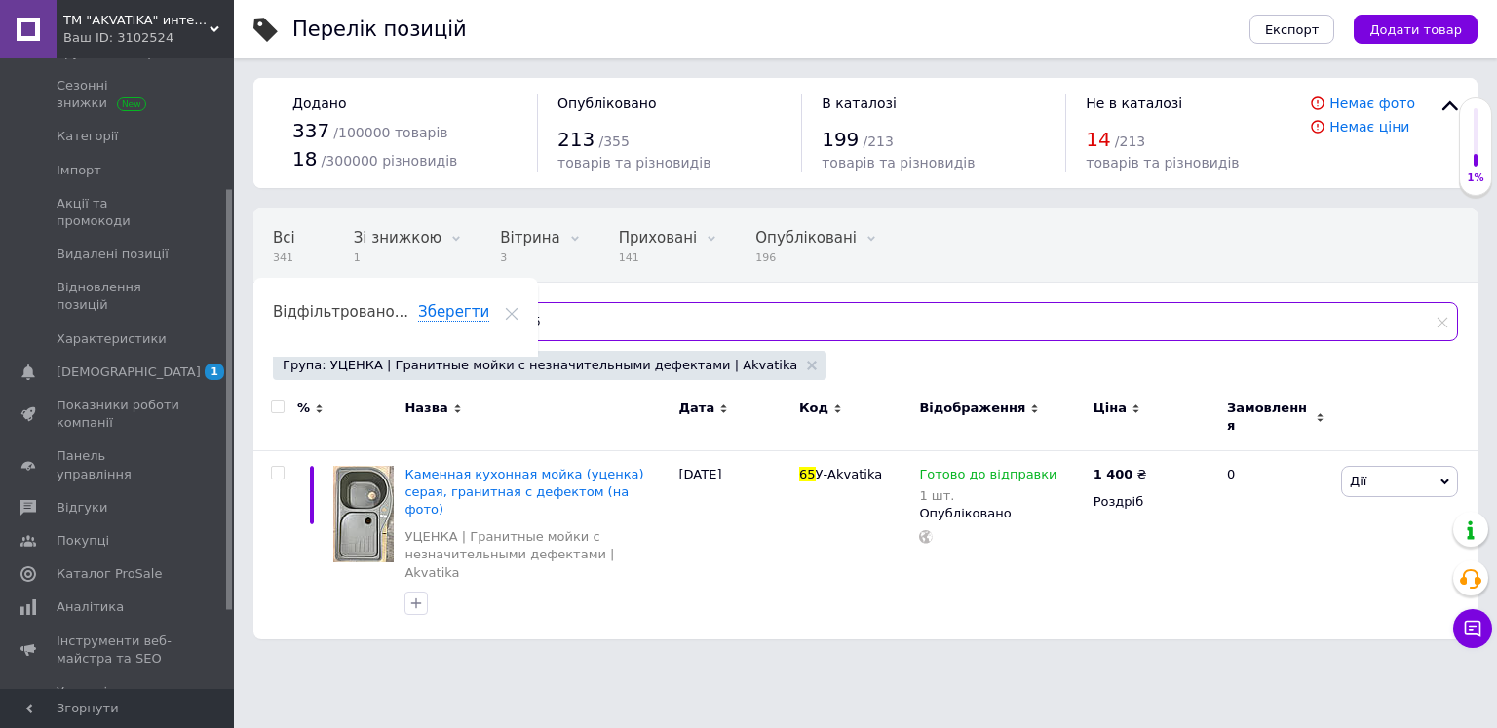
click at [594, 331] on input "65" at bounding box center [974, 321] width 967 height 39
type input "6"
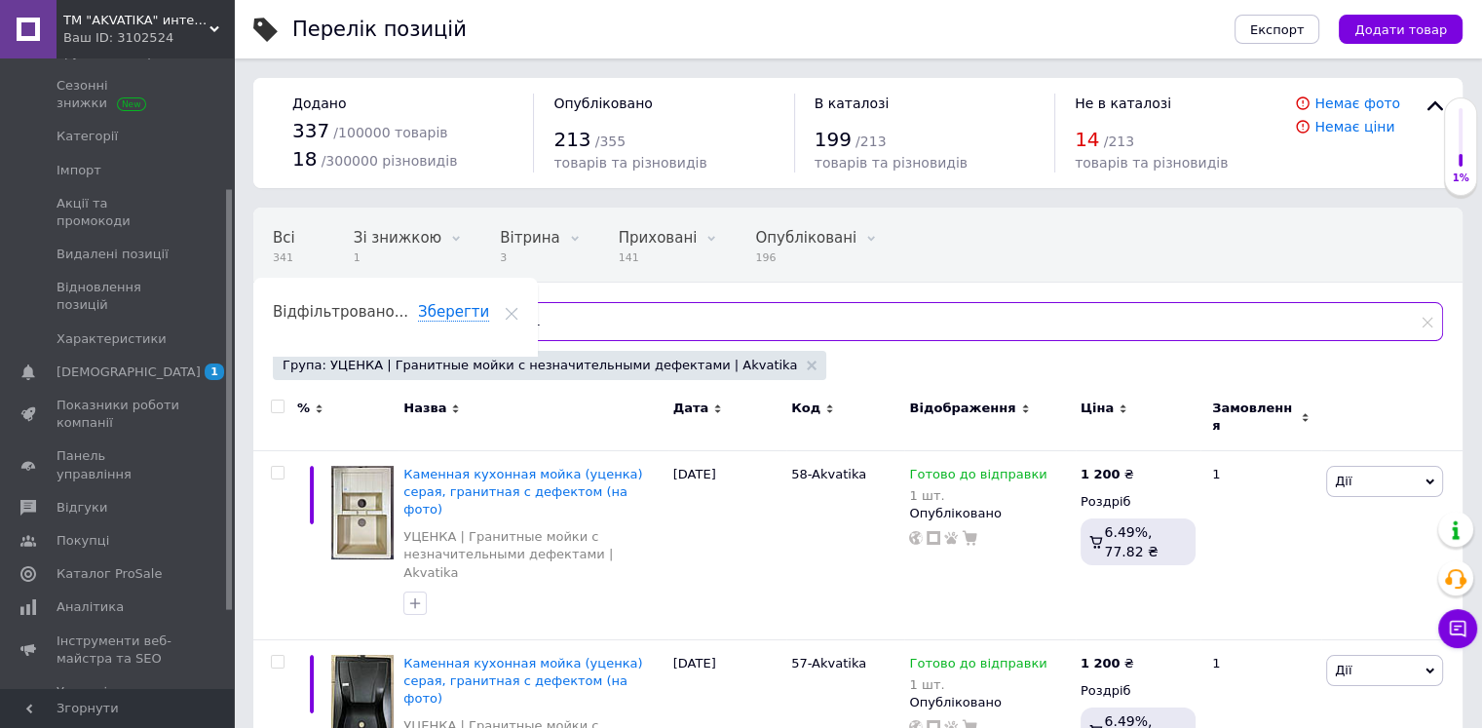
type input "41"
drag, startPoint x: 548, startPoint y: 322, endPoint x: 498, endPoint y: 324, distance: 49.7
click at [498, 323] on input "41" at bounding box center [967, 321] width 952 height 39
